Goal: Check status: Check status

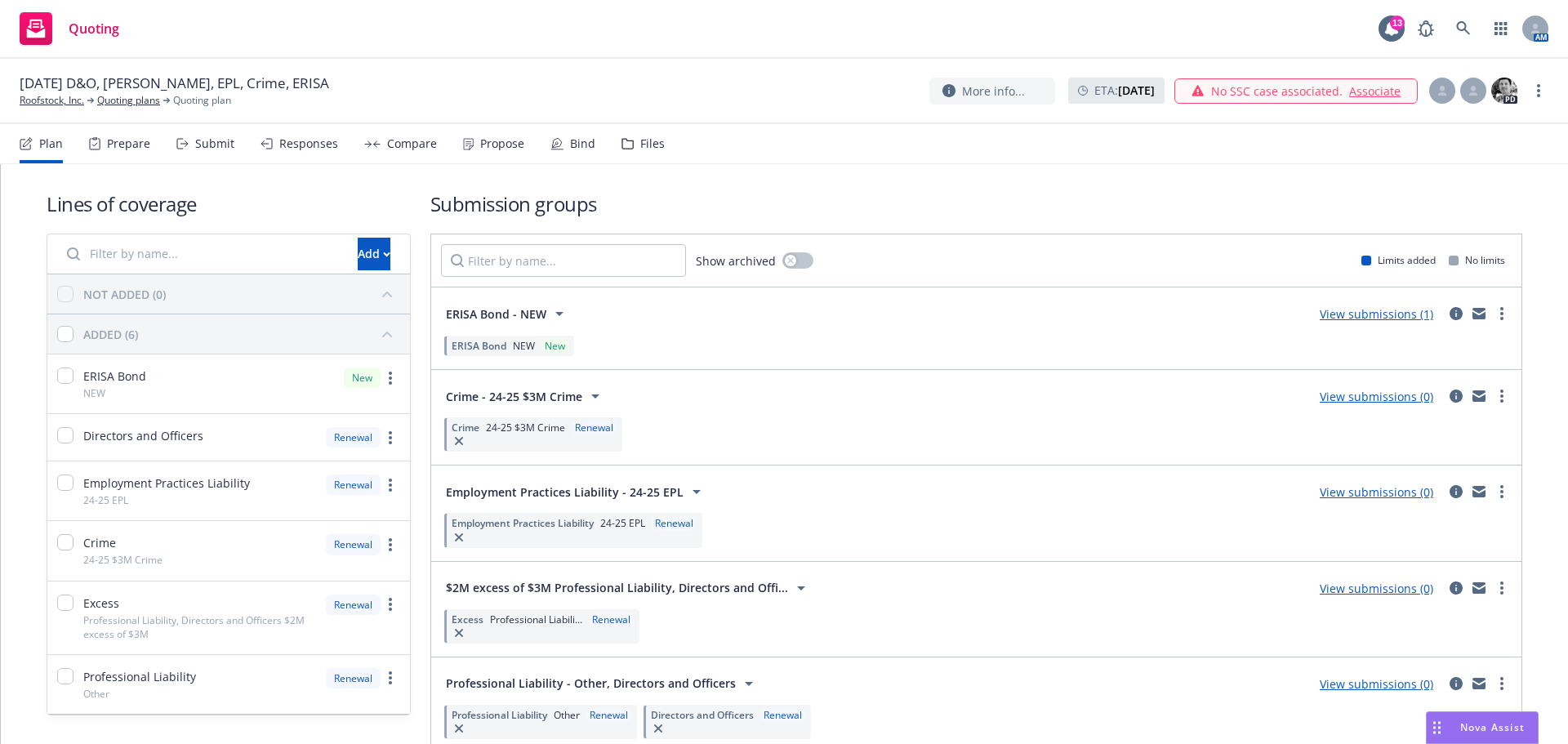
click at [84, 25] on span "Quoting" at bounding box center [93, 28] width 51 height 13
click at [1458, 27] on icon at bounding box center [1464, 28] width 14 height 14
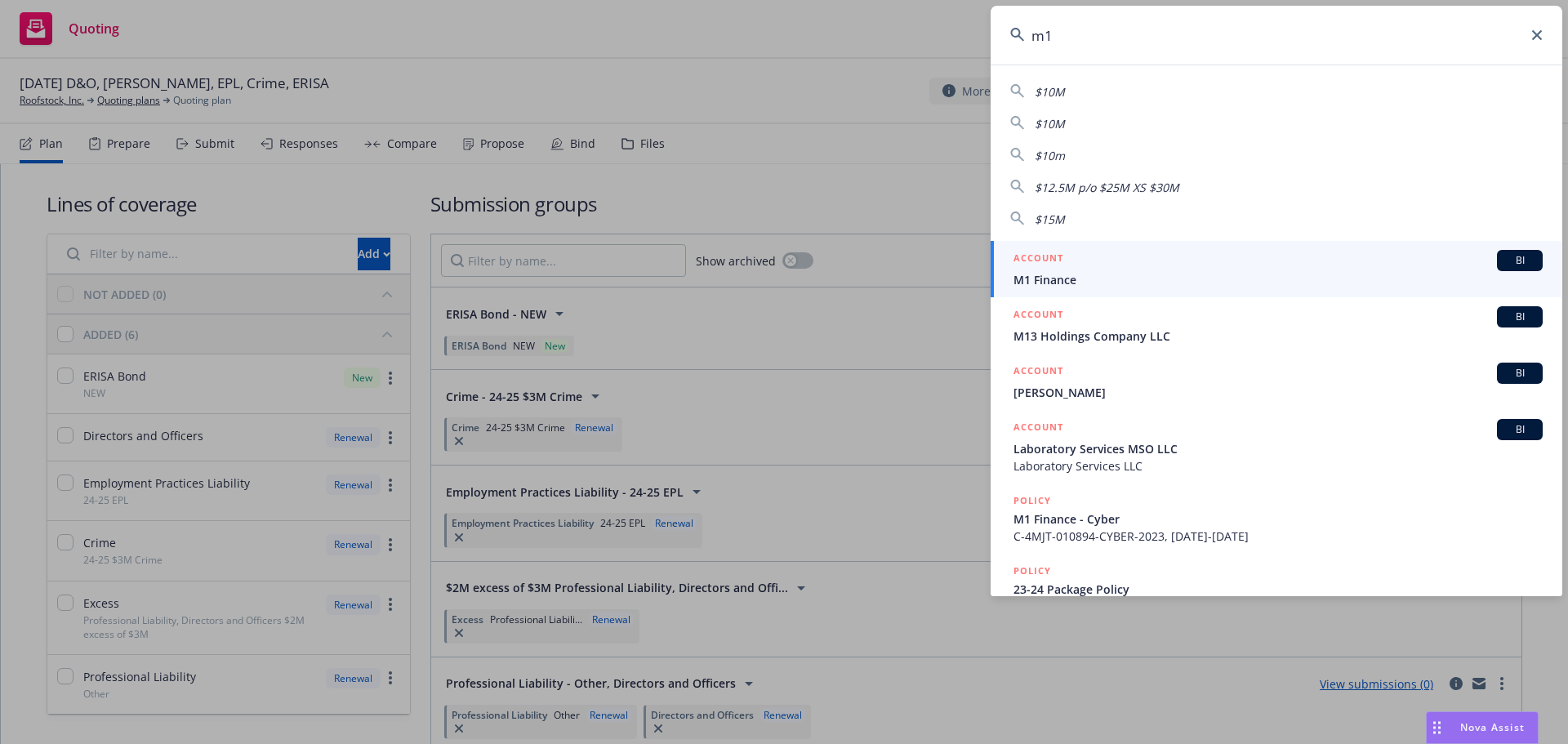
type input "m1"
click at [1055, 274] on span "M1 Finance" at bounding box center [1279, 280] width 529 height 17
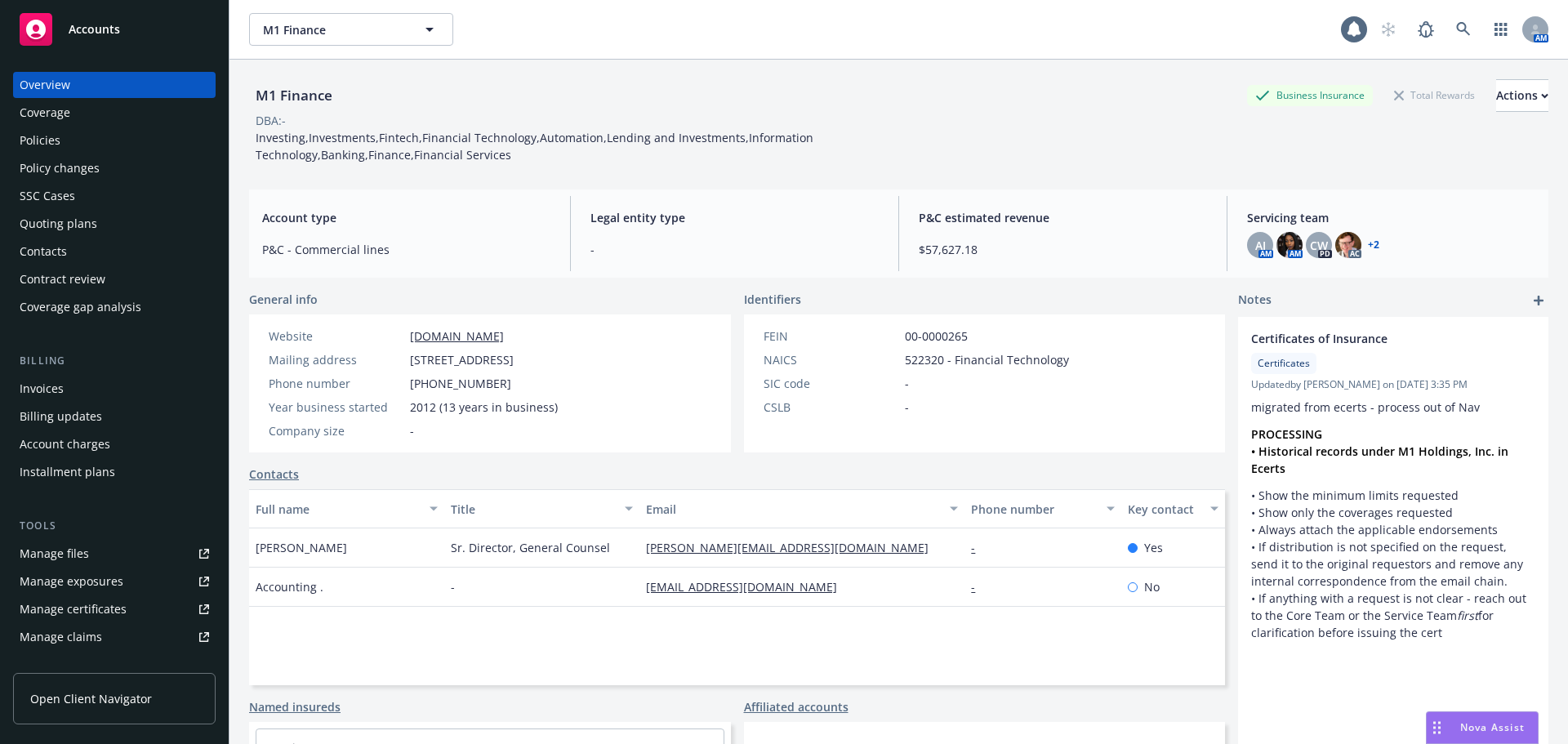
click at [41, 143] on div "Policies" at bounding box center [40, 140] width 41 height 27
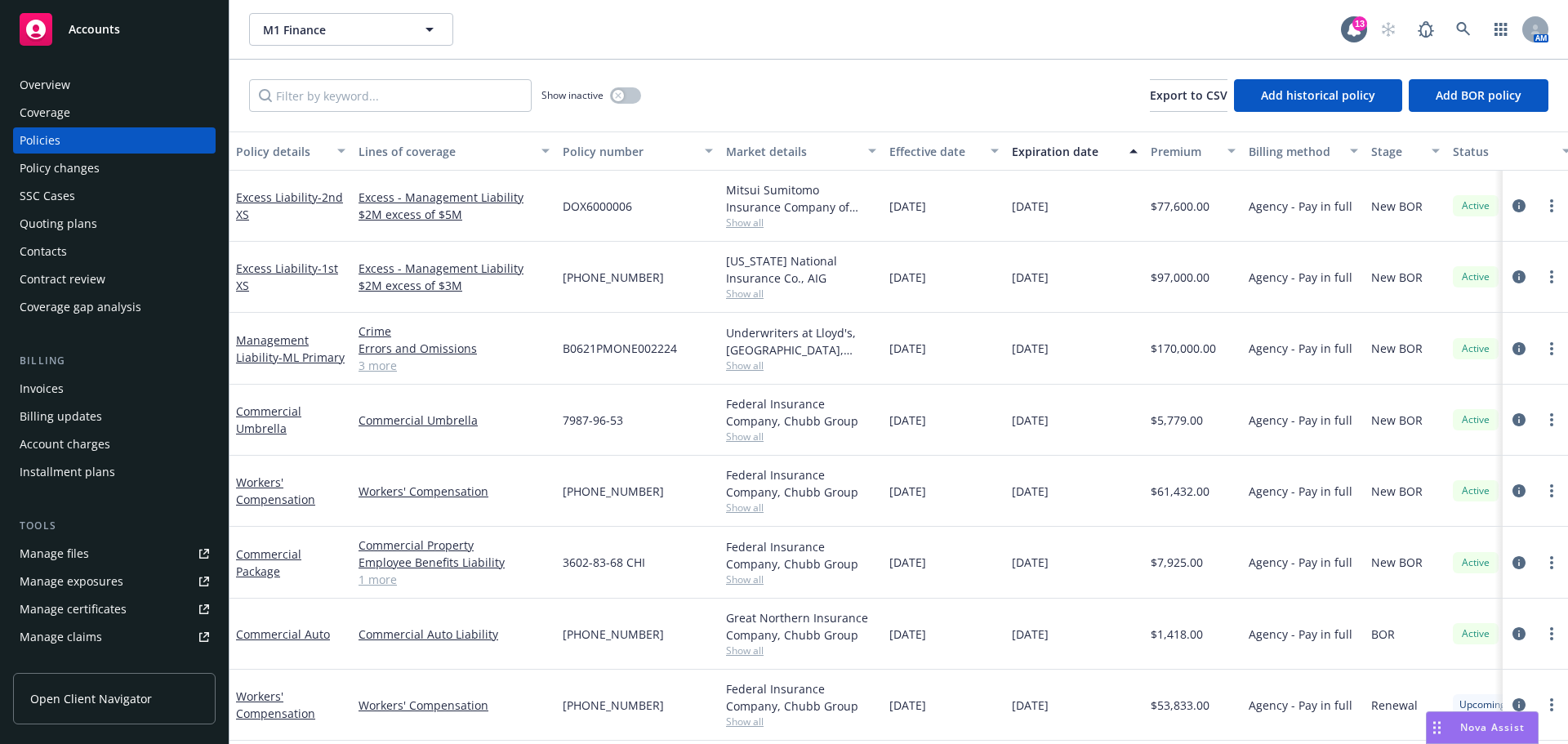
scroll to position [80, 0]
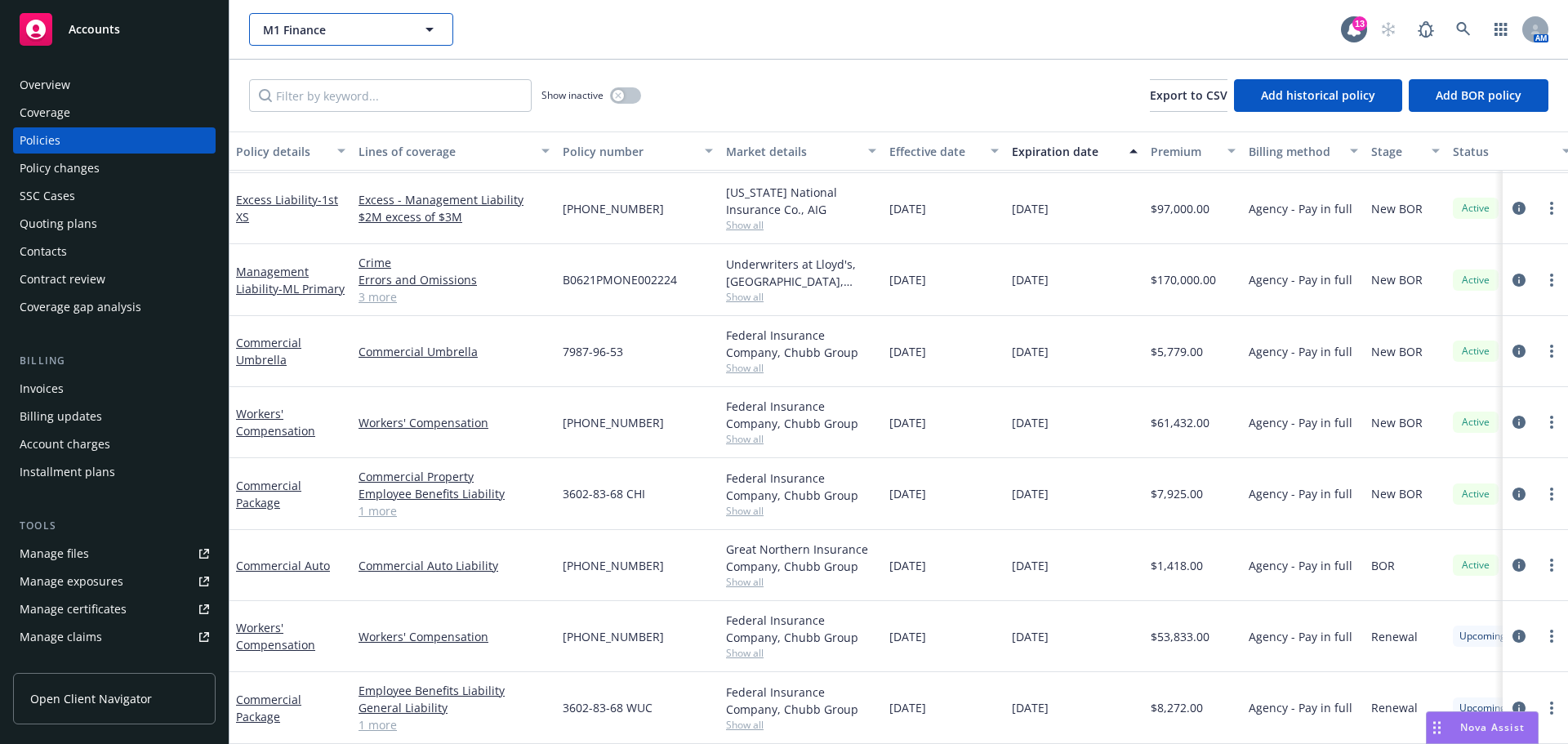
click at [355, 30] on span "M1 Finance" at bounding box center [333, 30] width 141 height 17
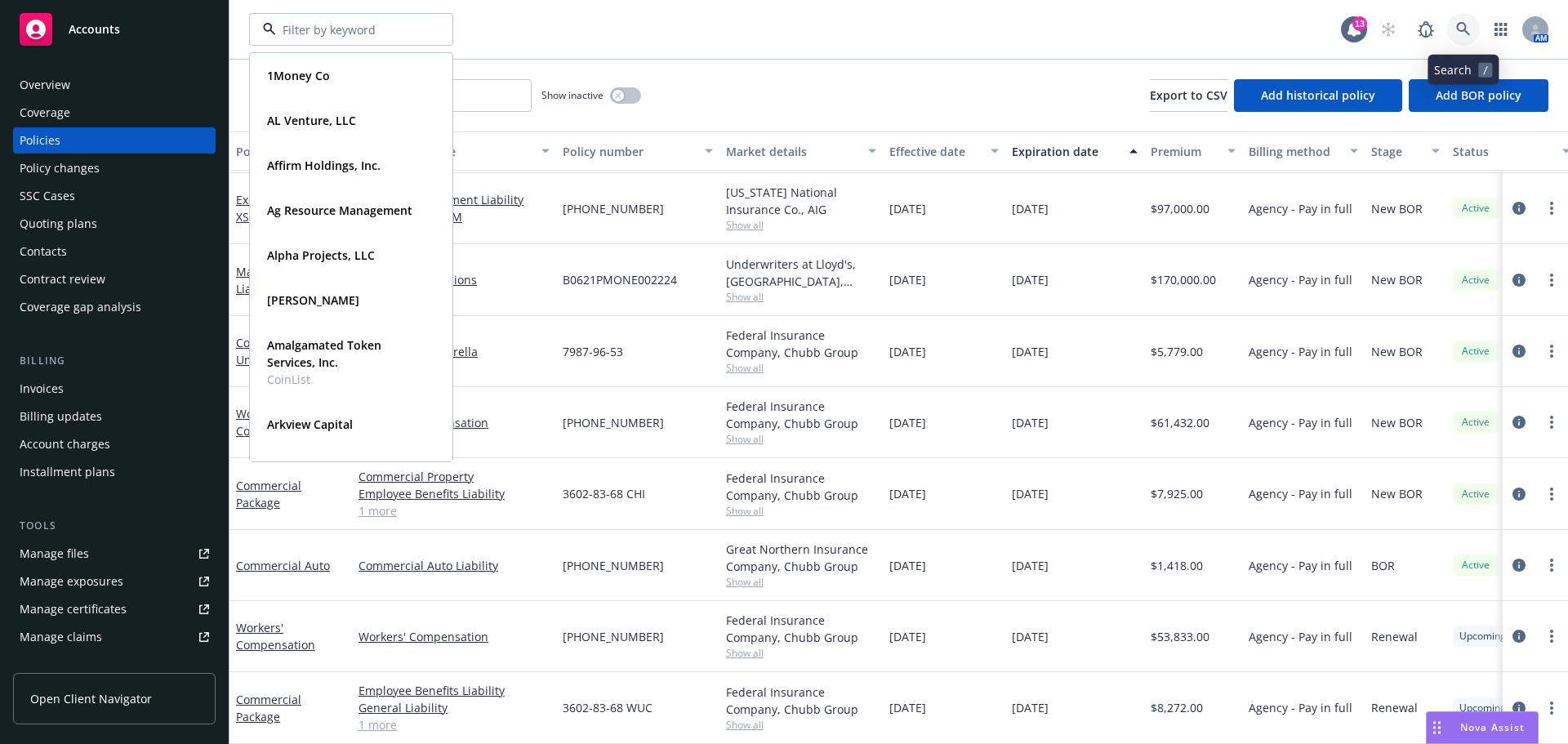
click at [1453, 31] on link at bounding box center [1464, 29] width 33 height 33
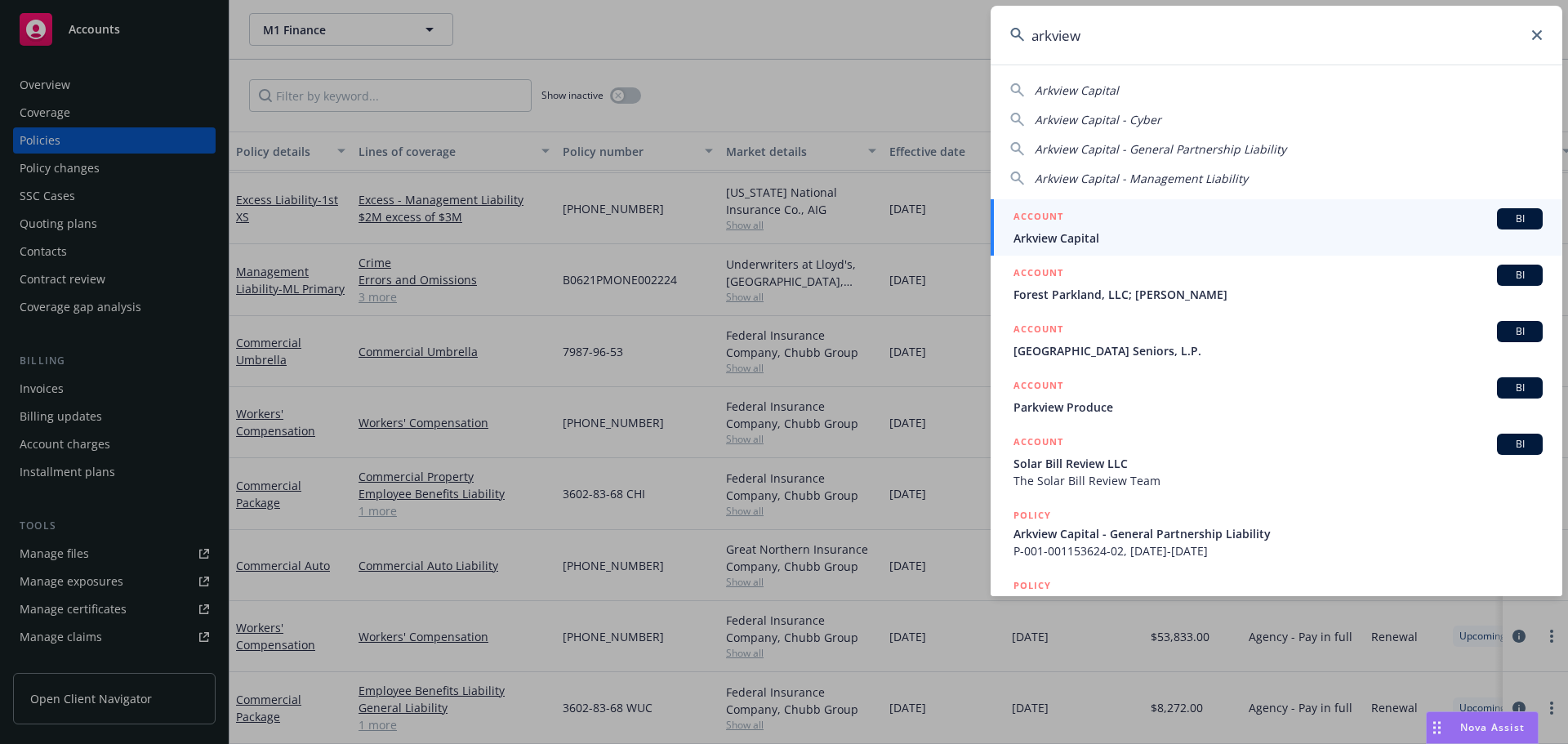
type input "arkview"
click at [1116, 237] on span "Arkview Capital" at bounding box center [1279, 238] width 529 height 17
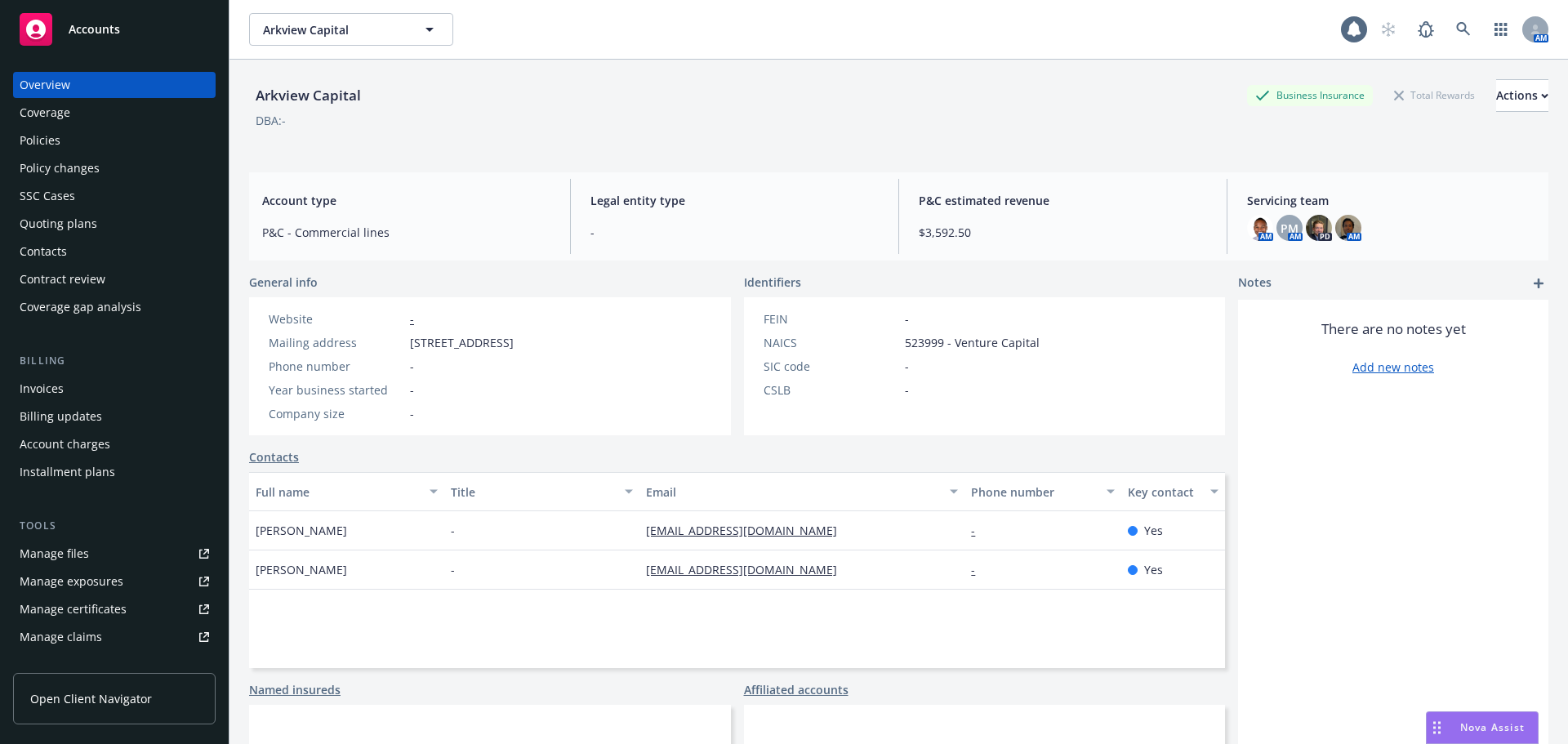
click at [38, 135] on div "Policies" at bounding box center [40, 140] width 41 height 27
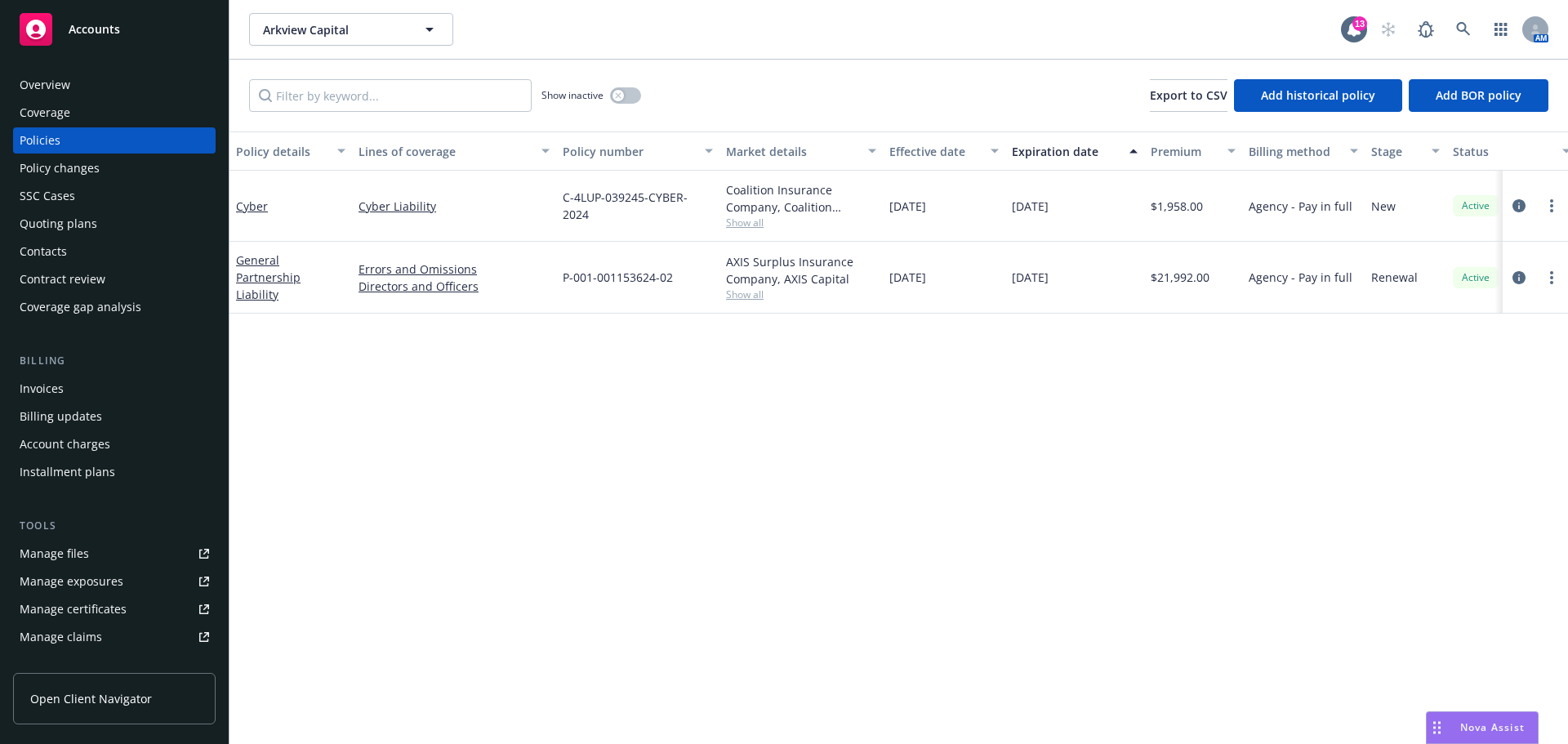
click at [65, 224] on div "Quoting plans" at bounding box center [58, 223] width 78 height 27
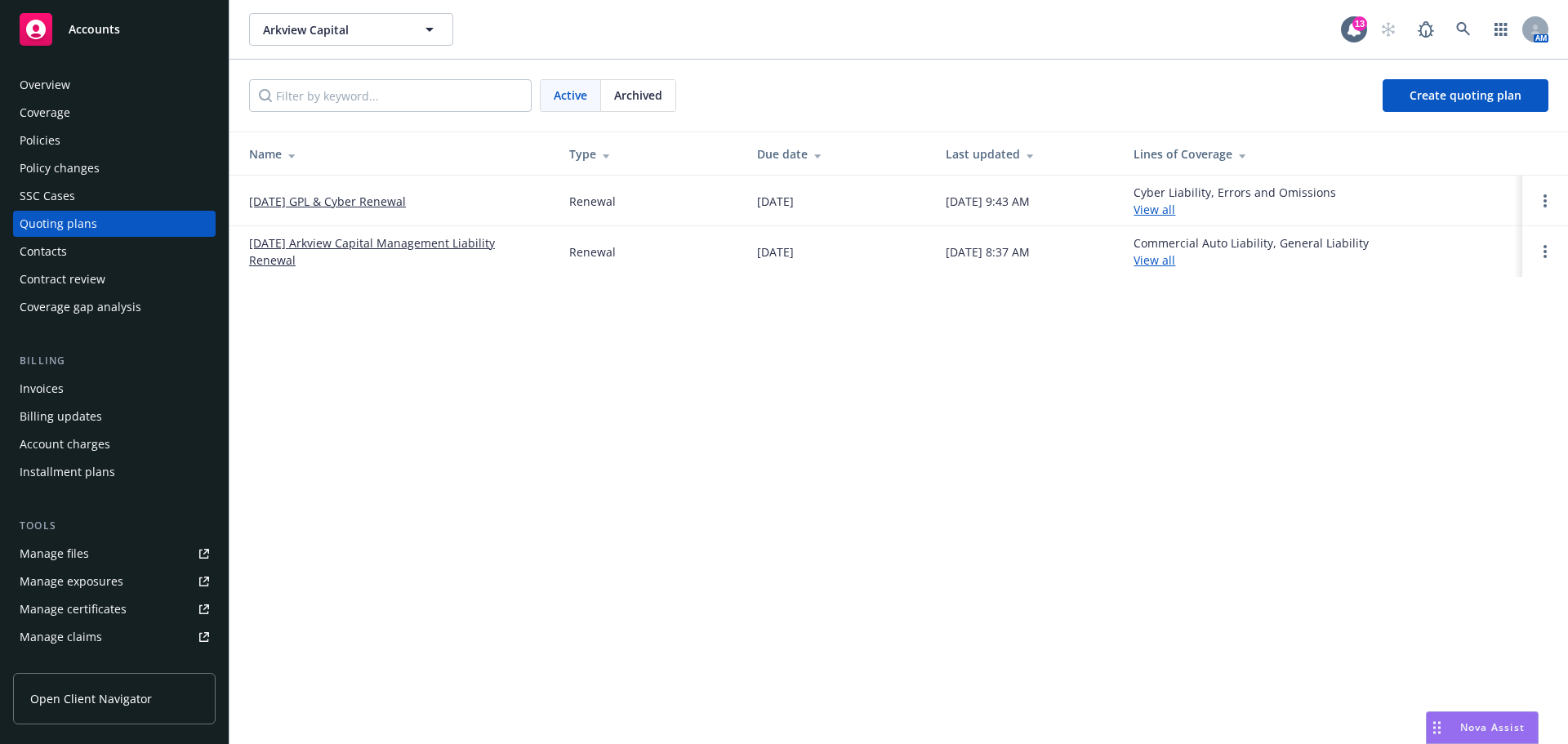
click at [349, 246] on link "[DATE] Arkview Capital Management Liability Renewal" at bounding box center [396, 252] width 294 height 34
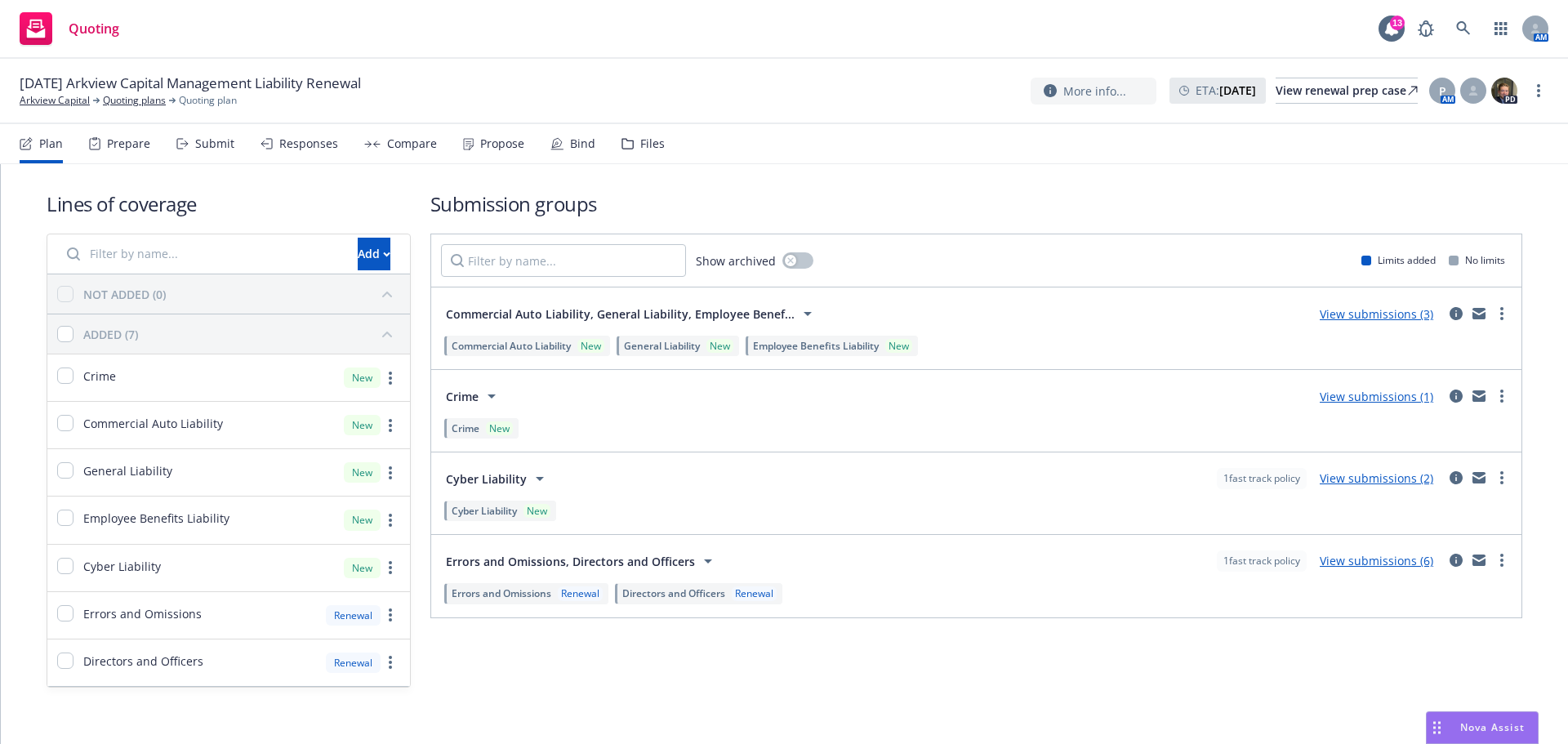
click at [1356, 396] on link "View submissions (1)" at bounding box center [1376, 396] width 114 height 15
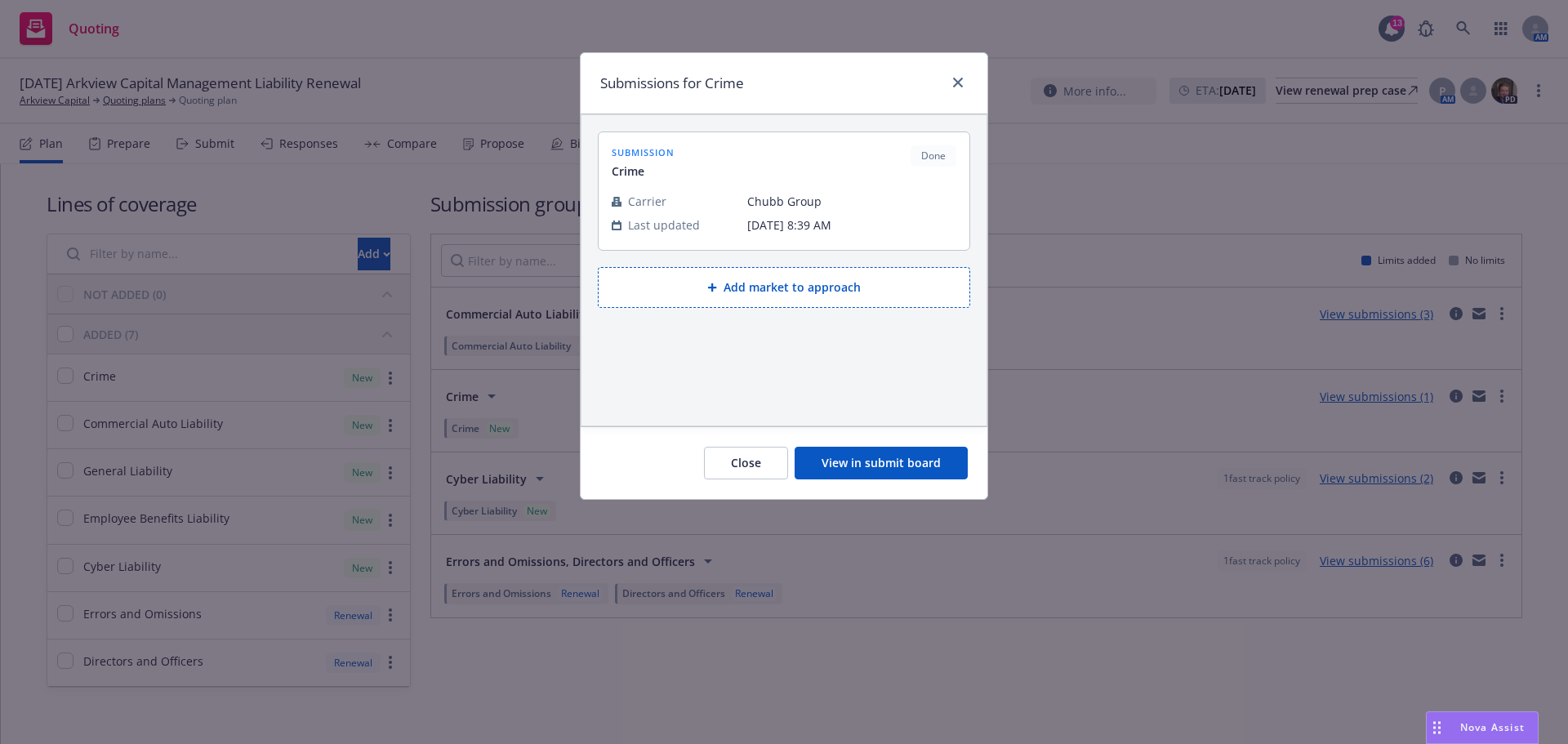
click at [881, 465] on button "View in submit board" at bounding box center [881, 463] width 173 height 33
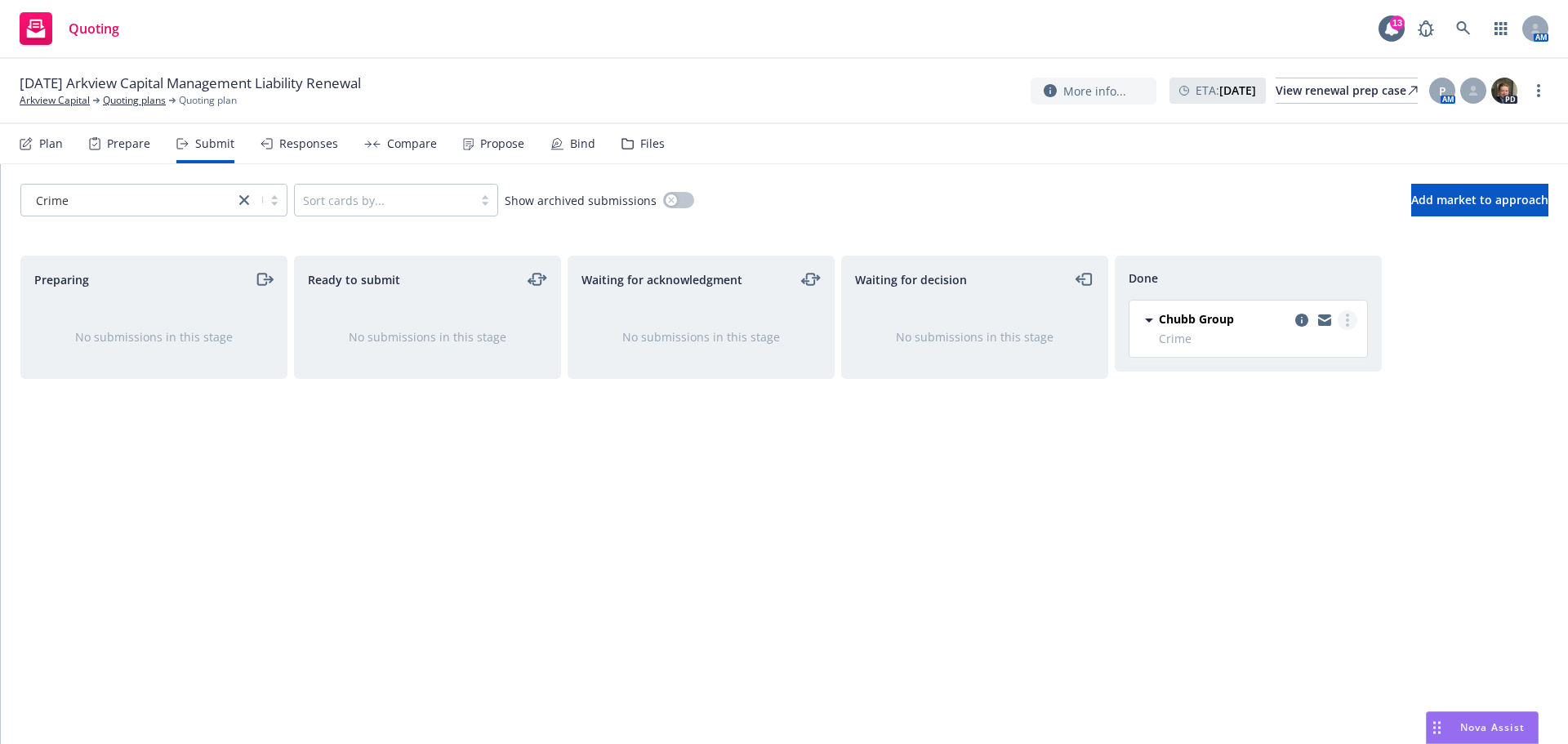
click at [1349, 318] on icon "more" at bounding box center [1348, 319] width 3 height 13
drag, startPoint x: 1136, startPoint y: 475, endPoint x: 1145, endPoint y: 459, distance: 18.4
click at [1137, 472] on div "Done Chubb Group Crime [DATE] 8:39 AM" at bounding box center [1249, 483] width 267 height 454
click at [1301, 320] on icon "copy logging email" at bounding box center [1302, 319] width 13 height 13
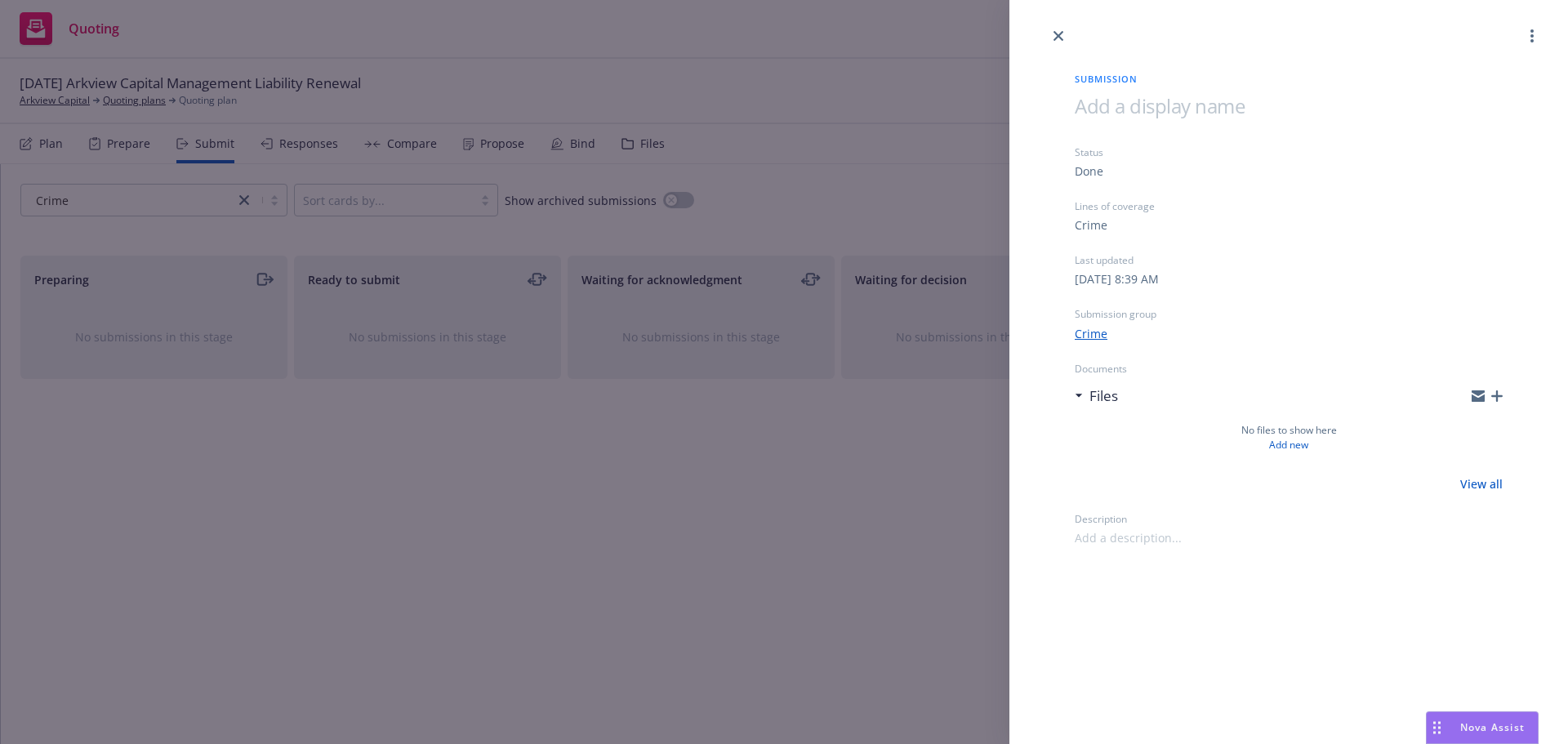
click at [1092, 334] on link "Crime" at bounding box center [1091, 334] width 33 height 17
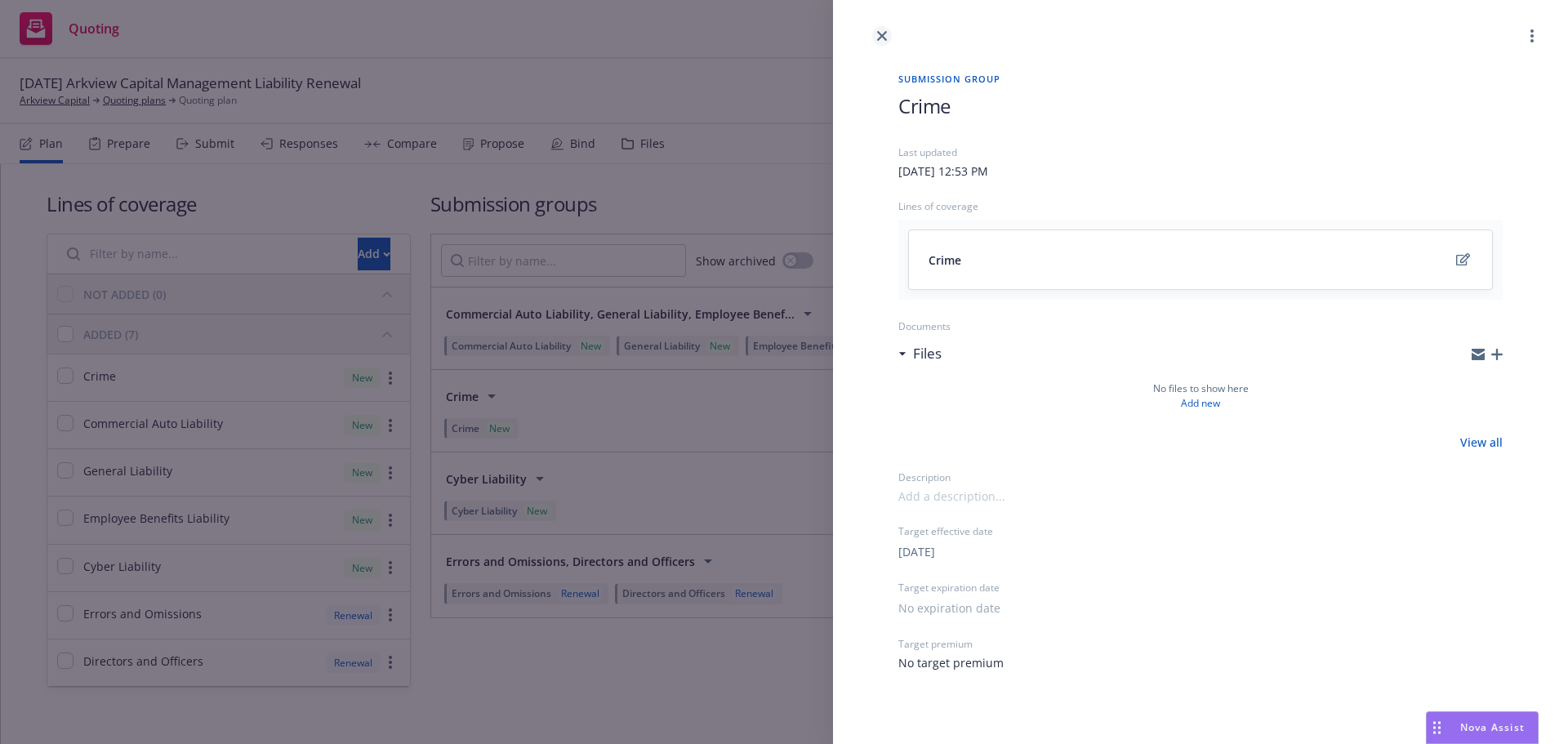
click at [877, 36] on icon "close" at bounding box center [881, 35] width 9 height 9
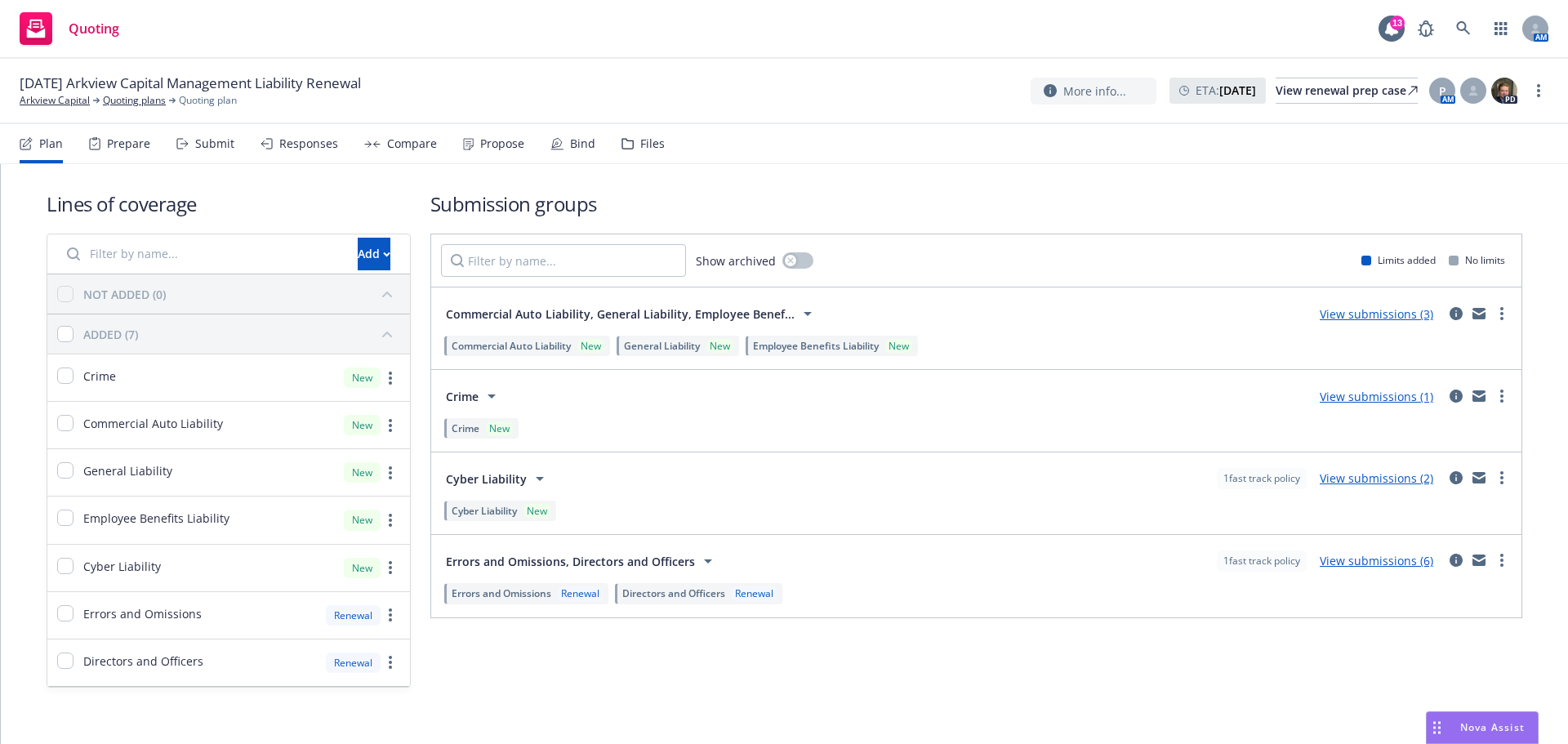
click at [1325, 562] on link "View submissions (6)" at bounding box center [1376, 561] width 114 height 15
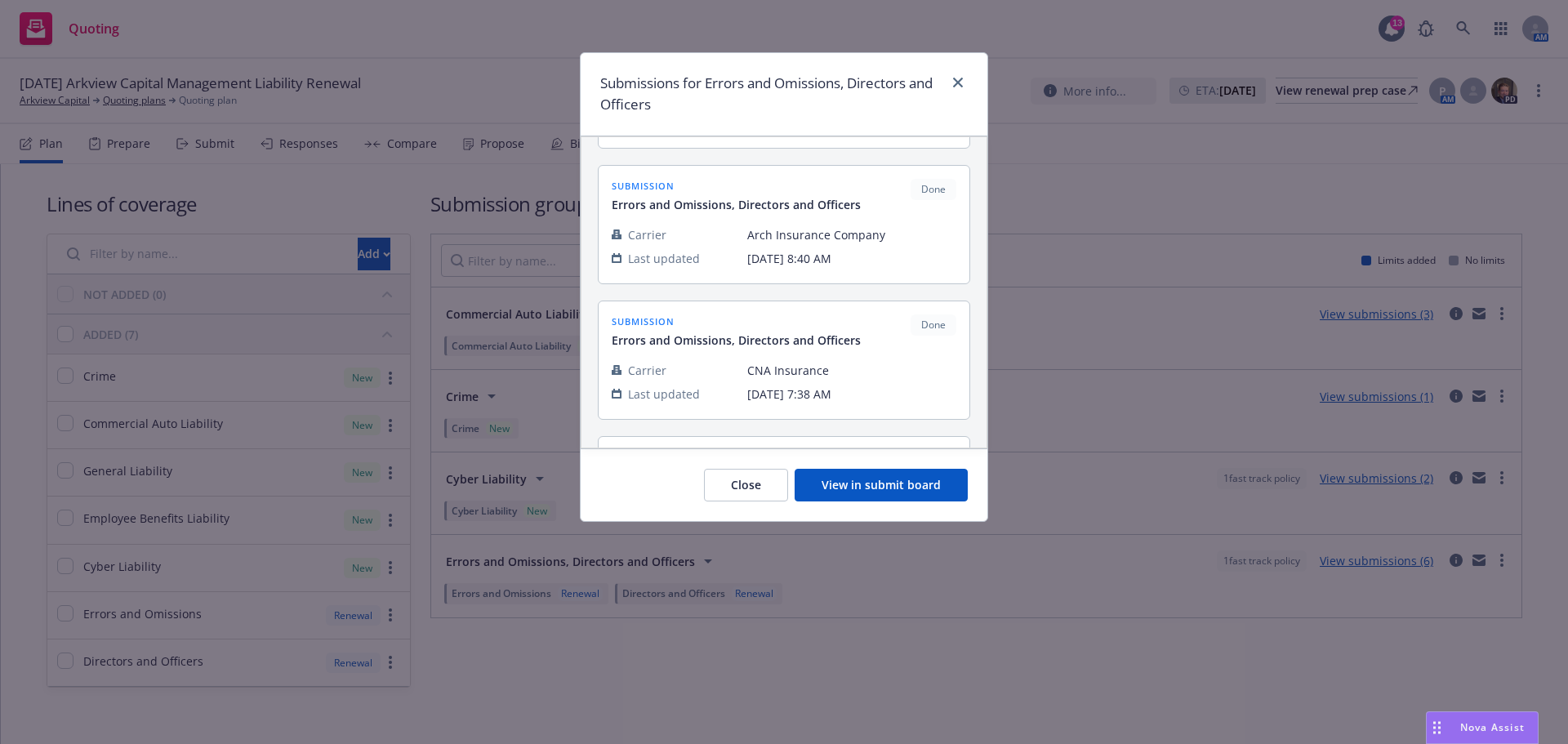
scroll to position [408, 0]
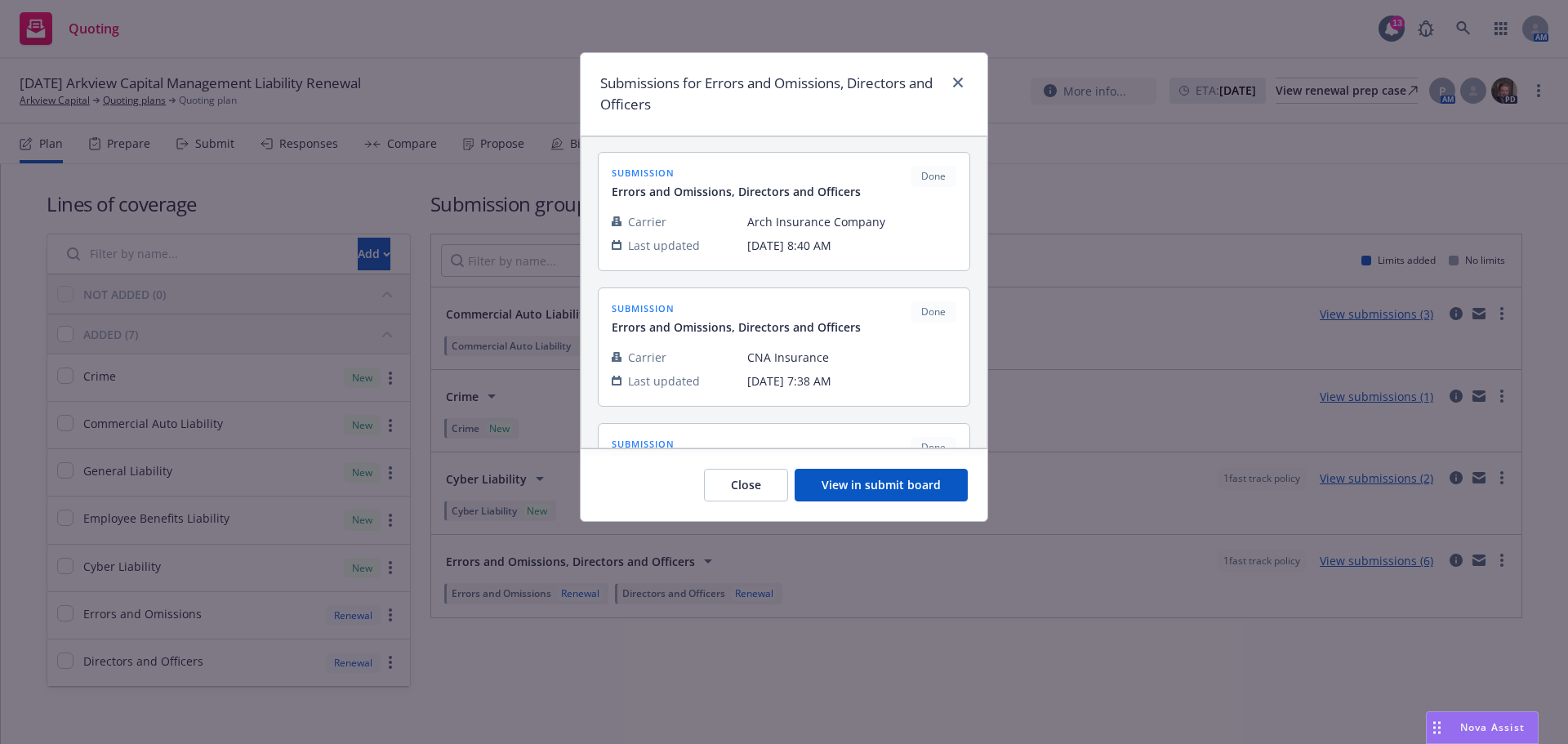
click at [881, 486] on button "View in submit board" at bounding box center [881, 485] width 173 height 33
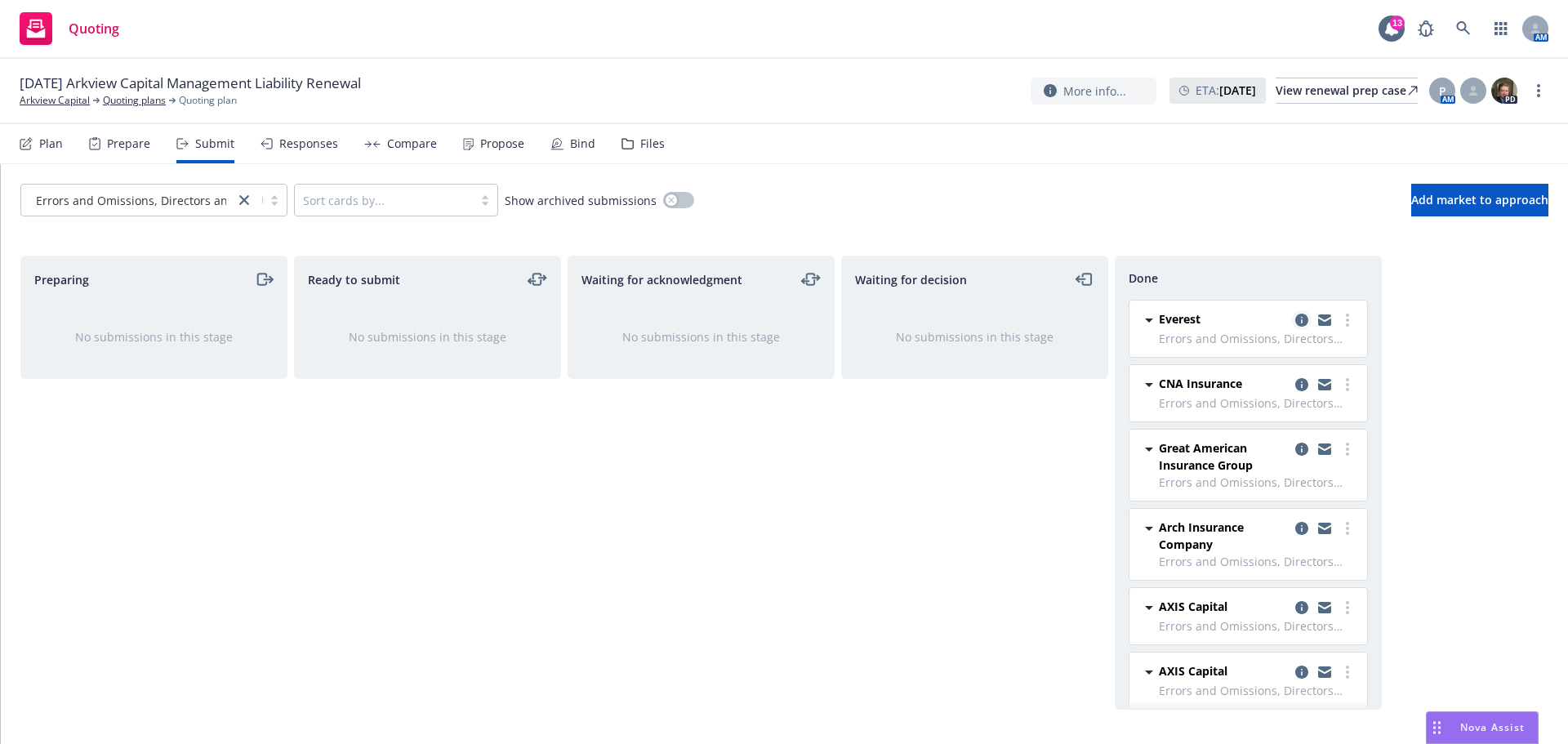
click at [1296, 324] on icon "copy logging email" at bounding box center [1302, 319] width 13 height 13
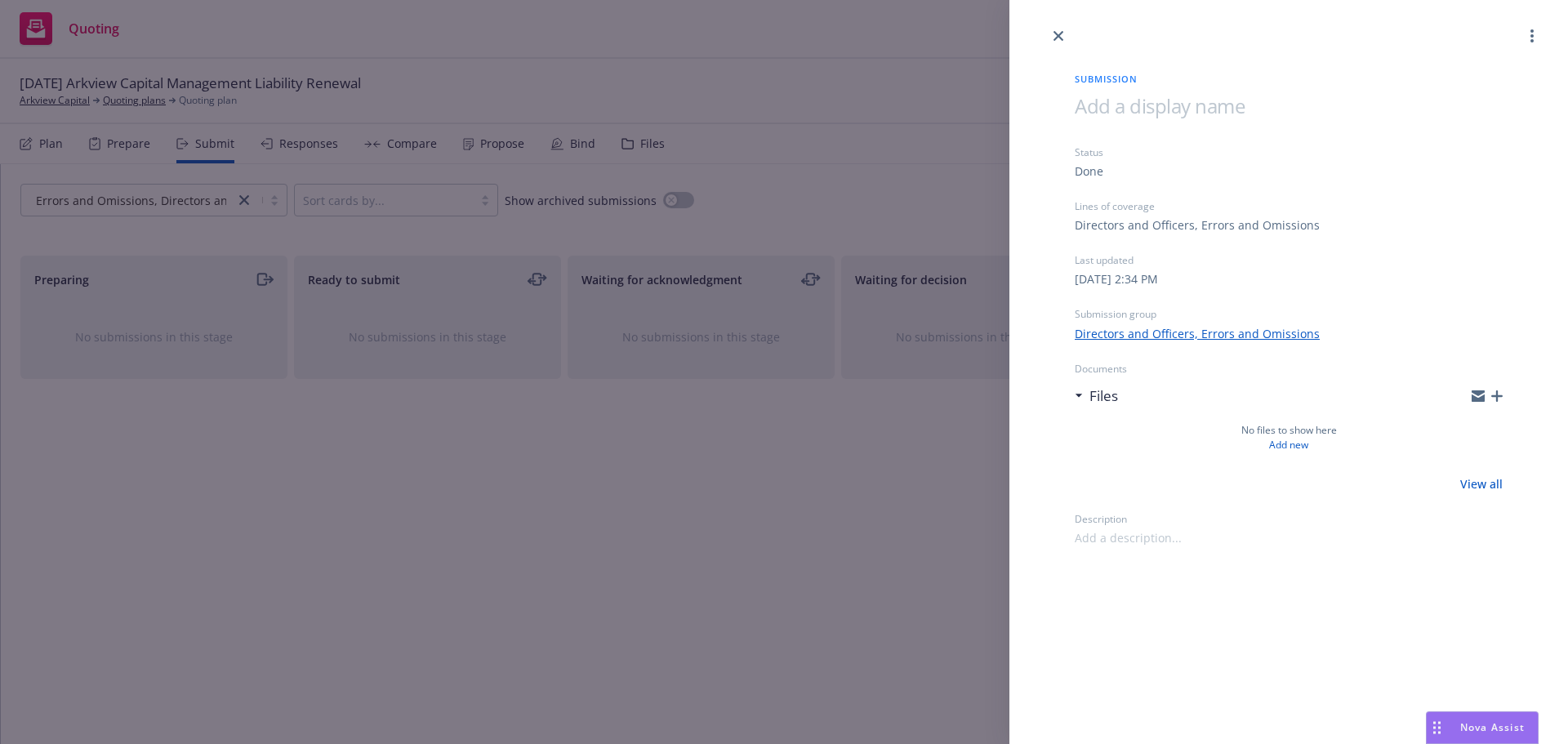
click at [1053, 24] on div at bounding box center [1289, 22] width 558 height 45
click at [1059, 43] on link "close" at bounding box center [1058, 36] width 20 height 20
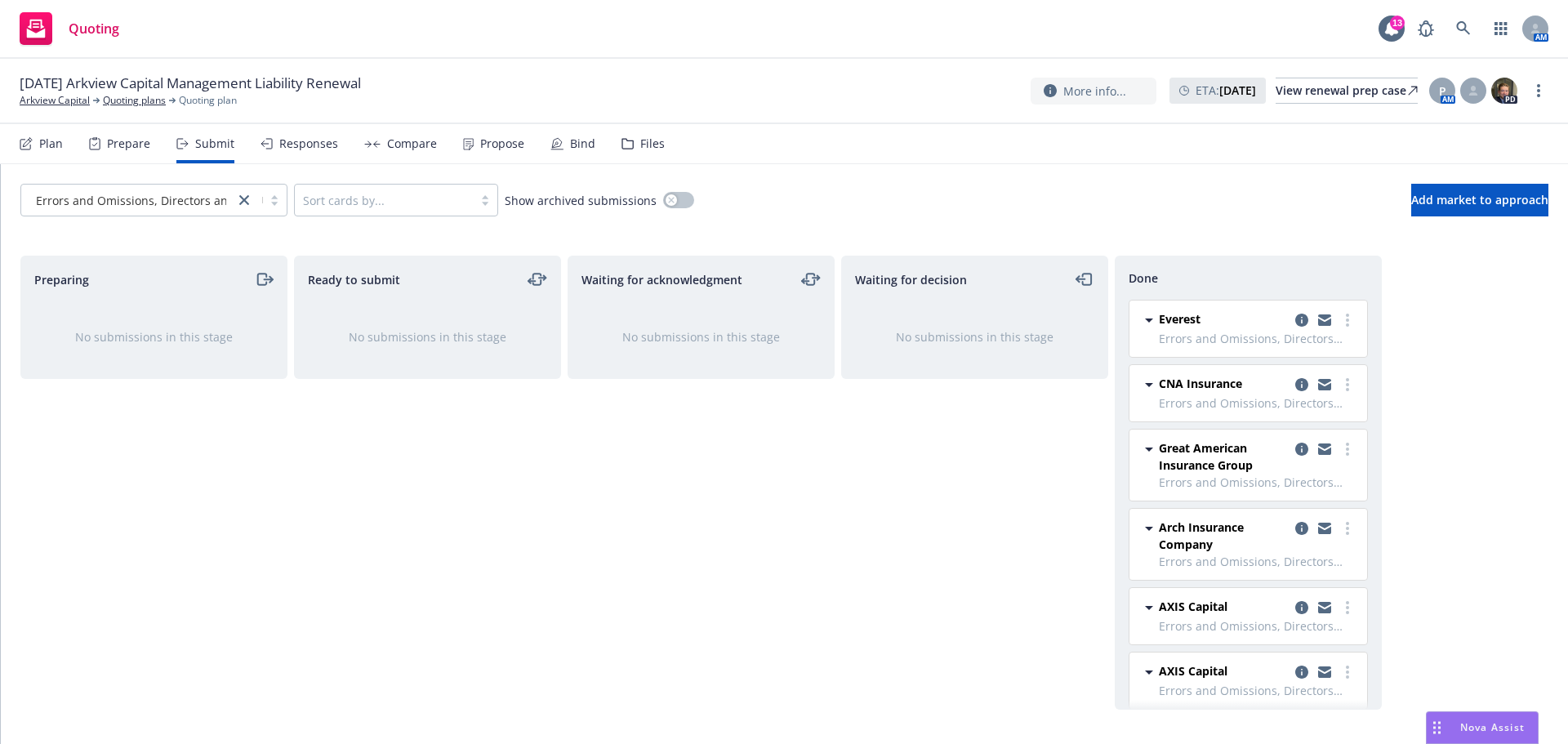
click at [891, 472] on div "Waiting for decision No submissions in this stage" at bounding box center [975, 483] width 267 height 454
click at [1296, 610] on icon "copy logging email" at bounding box center [1302, 607] width 13 height 13
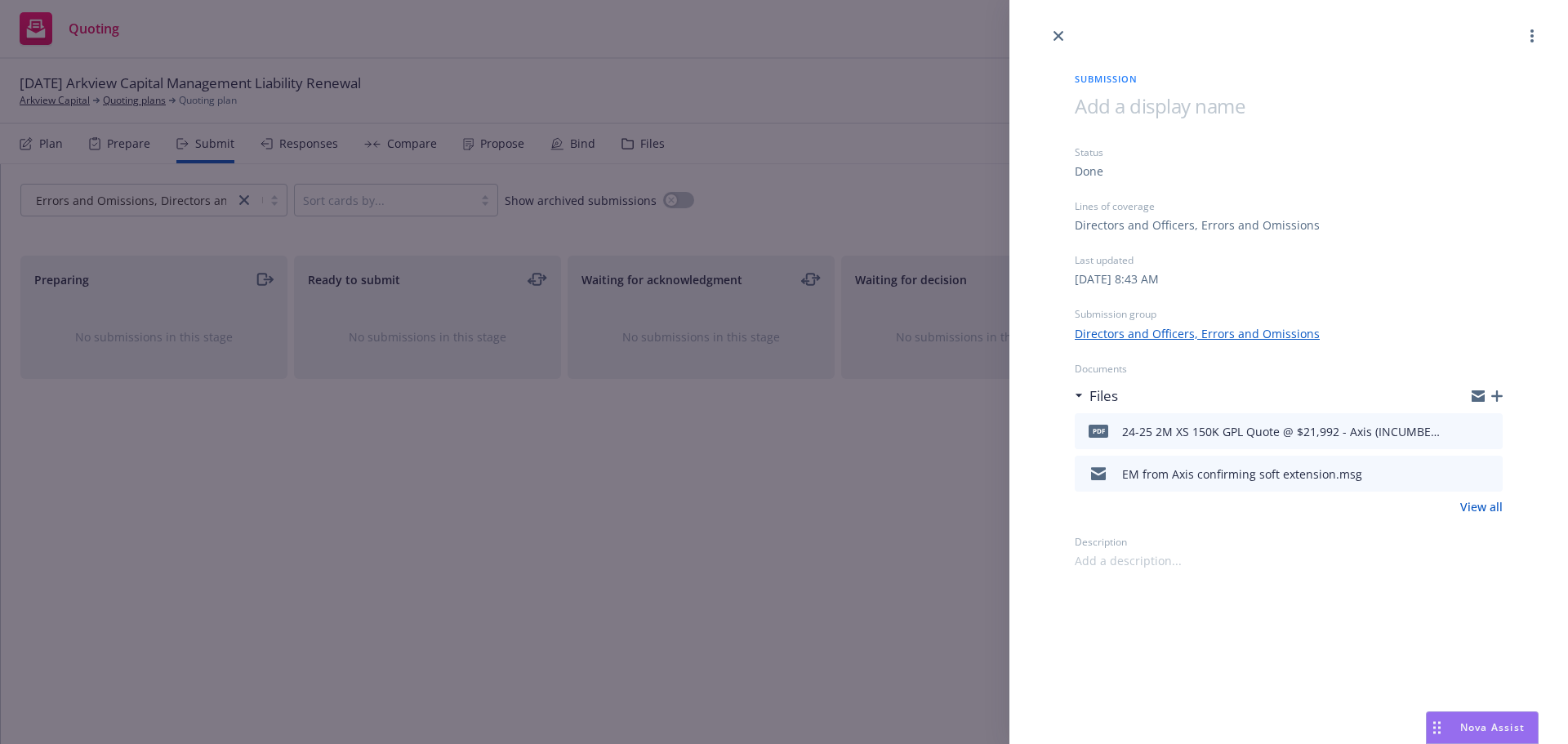
click at [1460, 434] on icon "download file" at bounding box center [1460, 429] width 13 height 13
click at [1056, 39] on icon "close" at bounding box center [1058, 35] width 9 height 9
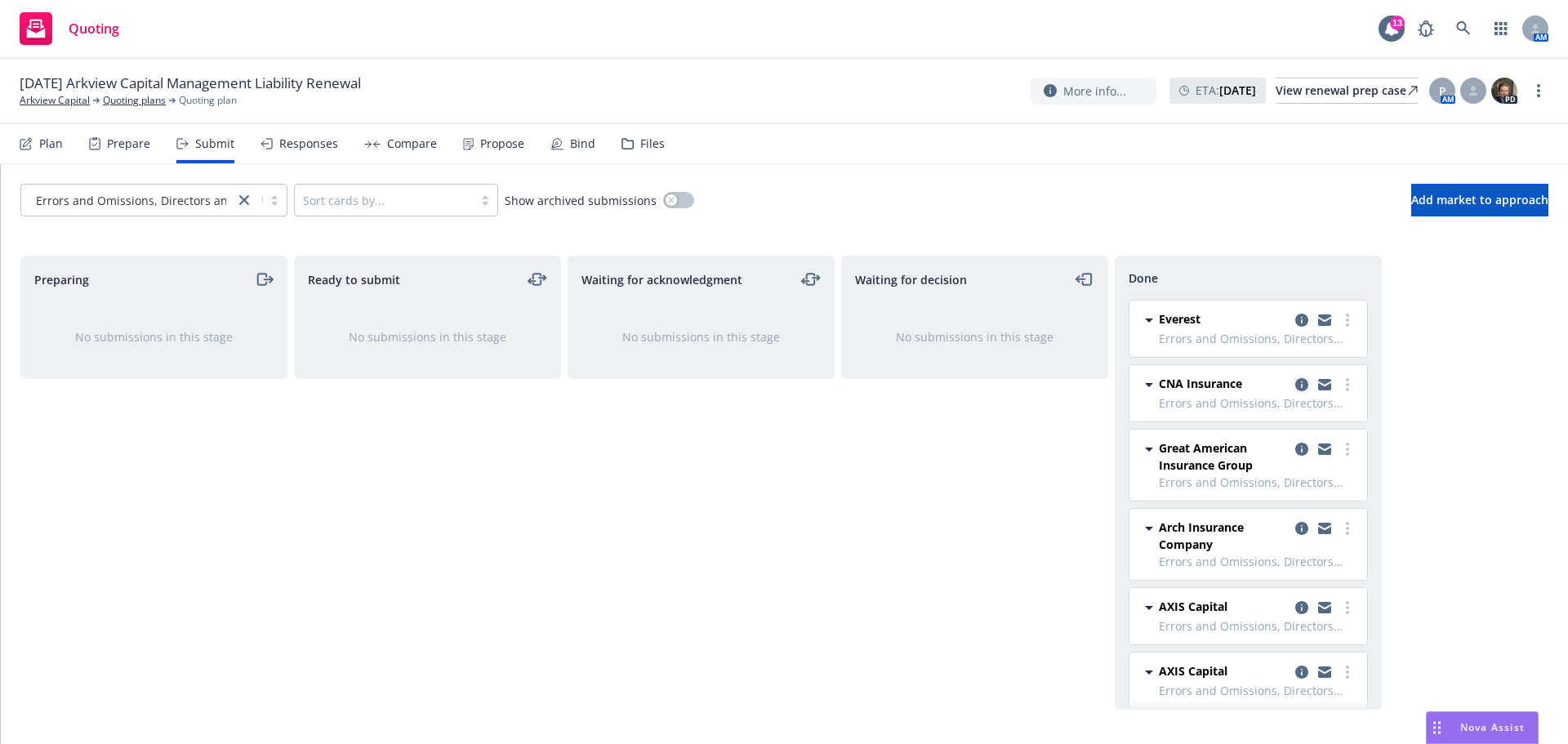
click at [1296, 386] on icon "copy logging email" at bounding box center [1302, 384] width 13 height 13
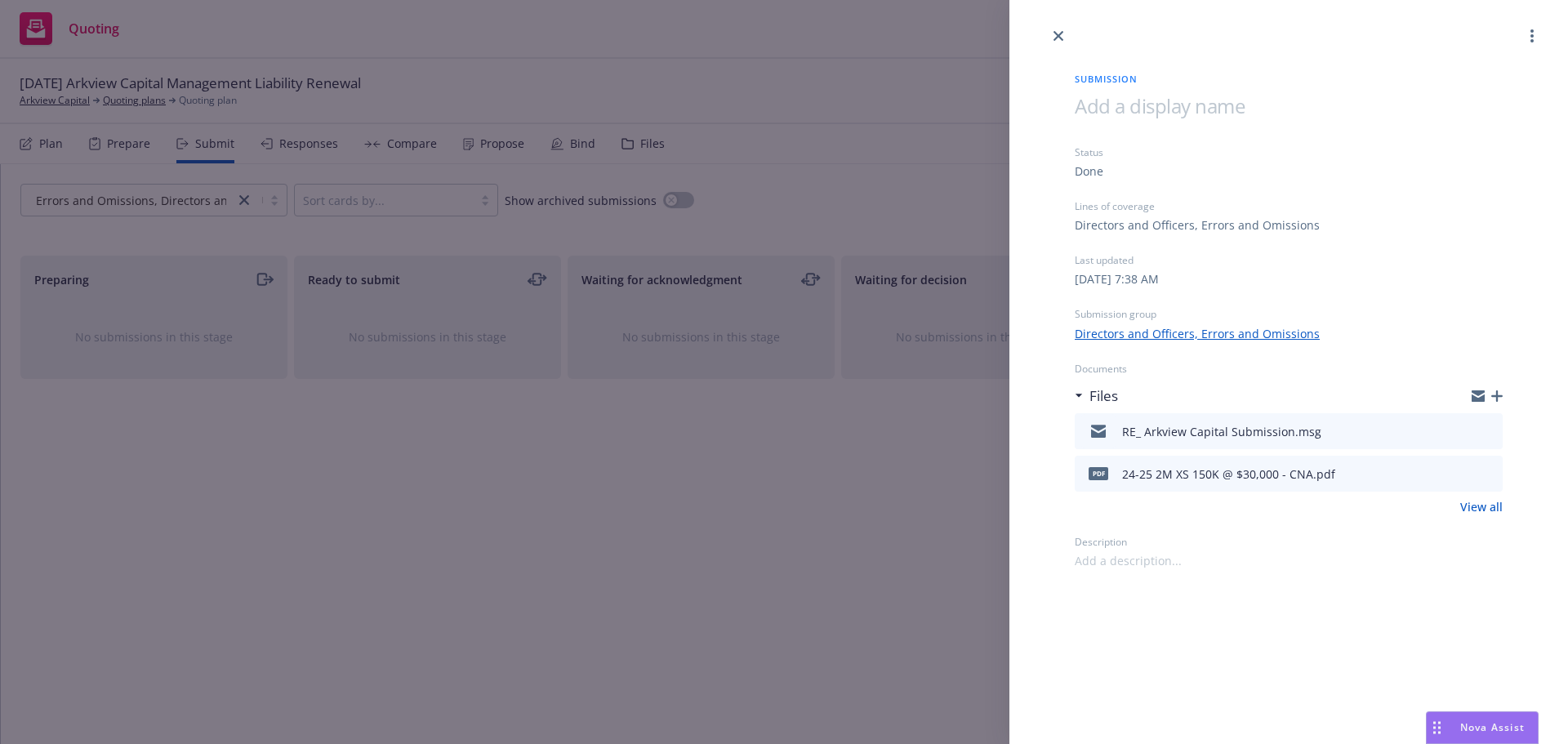
click at [1461, 433] on icon "download file" at bounding box center [1460, 429] width 13 height 13
click at [1061, 31] on icon "close" at bounding box center [1058, 35] width 9 height 9
